Goal: Task Accomplishment & Management: Use online tool/utility

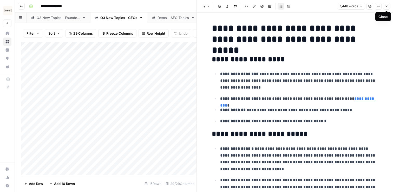
click at [387, 6] on icon "button" at bounding box center [387, 6] width 2 height 2
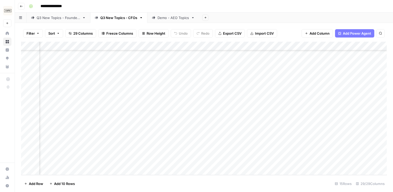
scroll to position [87, 819]
click at [298, 103] on div "Add Column" at bounding box center [204, 108] width 366 height 133
click at [133, 117] on div "Add Column" at bounding box center [204, 108] width 366 height 133
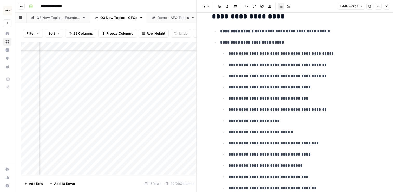
scroll to position [769, 0]
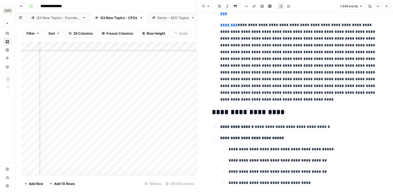
click at [388, 6] on icon "button" at bounding box center [386, 6] width 3 height 3
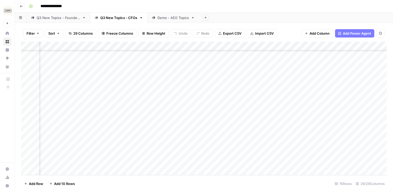
scroll to position [87, 685]
click at [309, 116] on div "Add Column" at bounding box center [204, 108] width 366 height 133
click at [277, 144] on div "Add Column" at bounding box center [204, 108] width 366 height 133
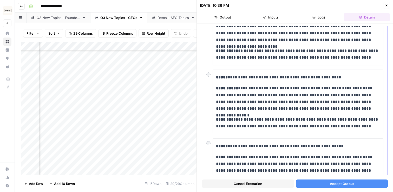
scroll to position [252, 0]
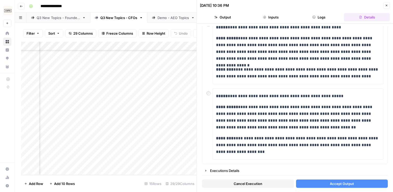
click at [385, 4] on button "Close" at bounding box center [387, 5] width 7 height 7
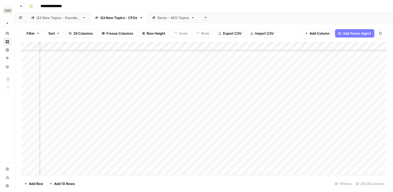
scroll to position [87, 963]
click at [151, 130] on div "Add Column" at bounding box center [204, 108] width 366 height 133
click at [234, 118] on div "Add Column" at bounding box center [204, 108] width 366 height 133
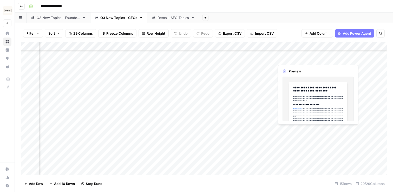
scroll to position [87, 958]
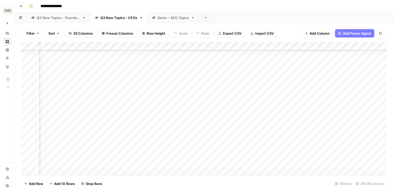
click at [278, 119] on div "Add Column" at bounding box center [204, 108] width 366 height 133
click at [308, 114] on div "Add Column" at bounding box center [204, 108] width 366 height 133
click at [285, 103] on div "Add Column" at bounding box center [204, 108] width 366 height 133
click at [291, 128] on div "Add Column" at bounding box center [204, 108] width 366 height 133
